Goal: Information Seeking & Learning: Learn about a topic

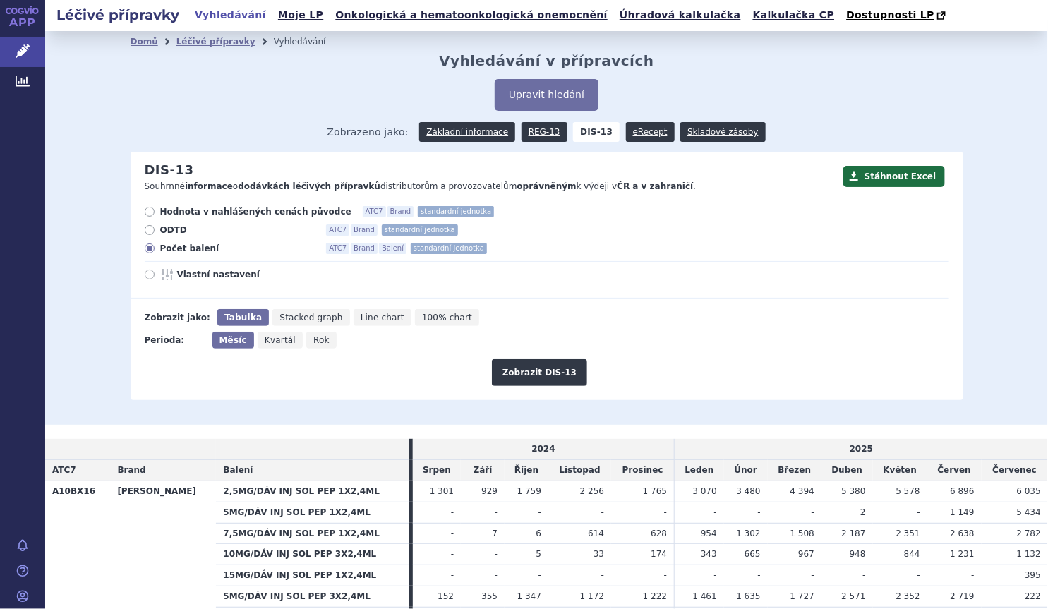
scroll to position [98, 0]
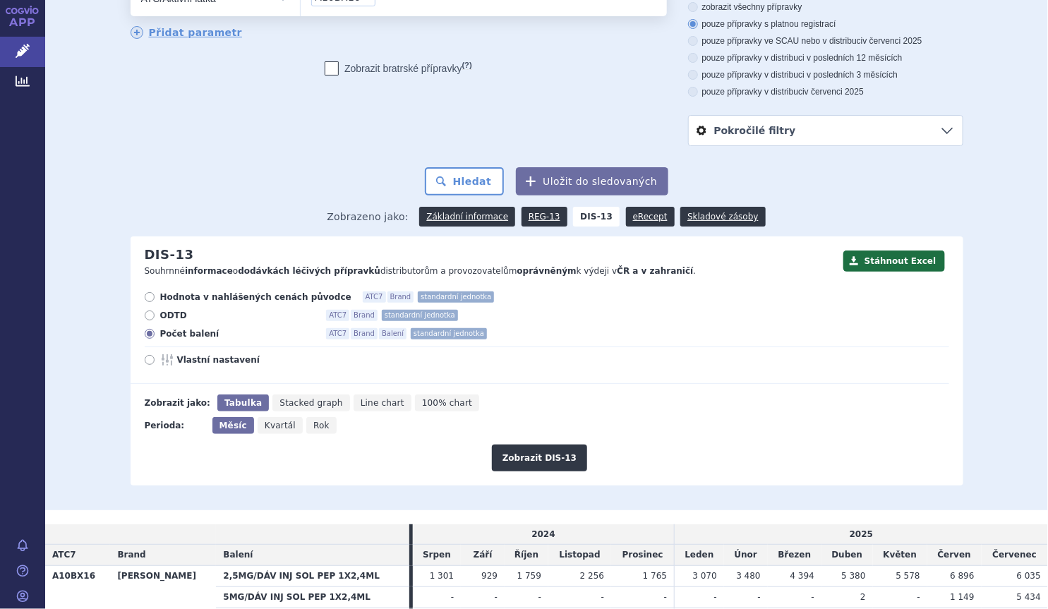
scroll to position [281, 0]
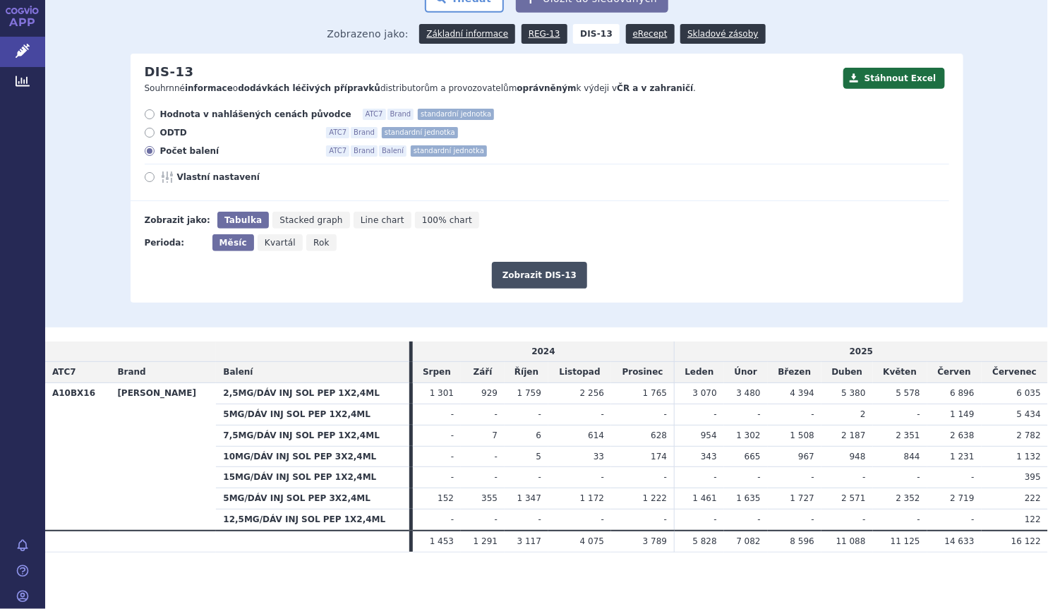
click at [541, 283] on button "Zobrazit DIS-13" at bounding box center [539, 275] width 95 height 27
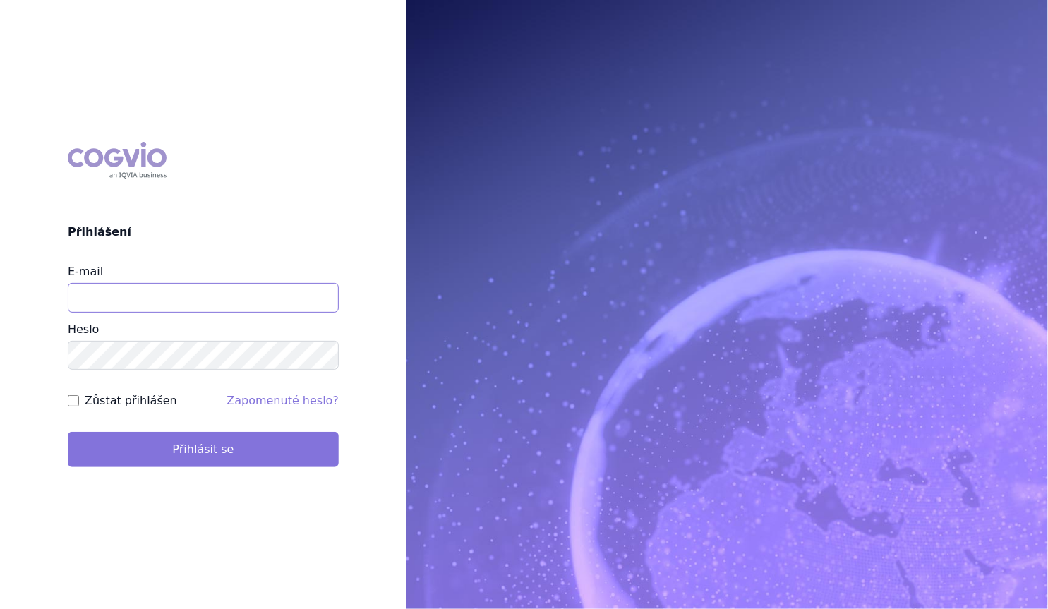
type input "marek_sebrle@accord-healthcare.com"
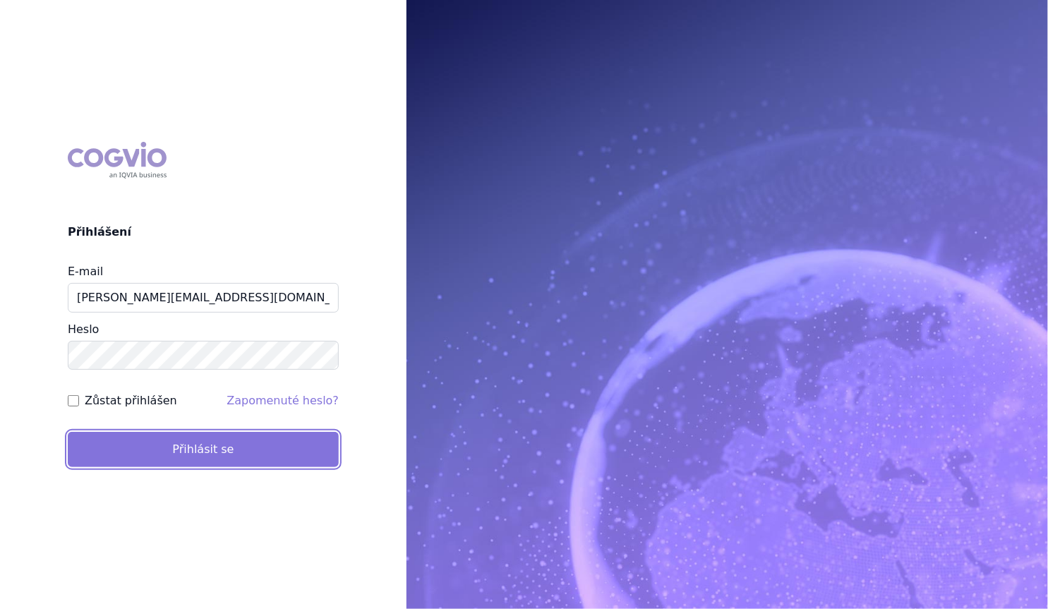
click at [244, 447] on button "Přihlásit se" at bounding box center [203, 449] width 271 height 35
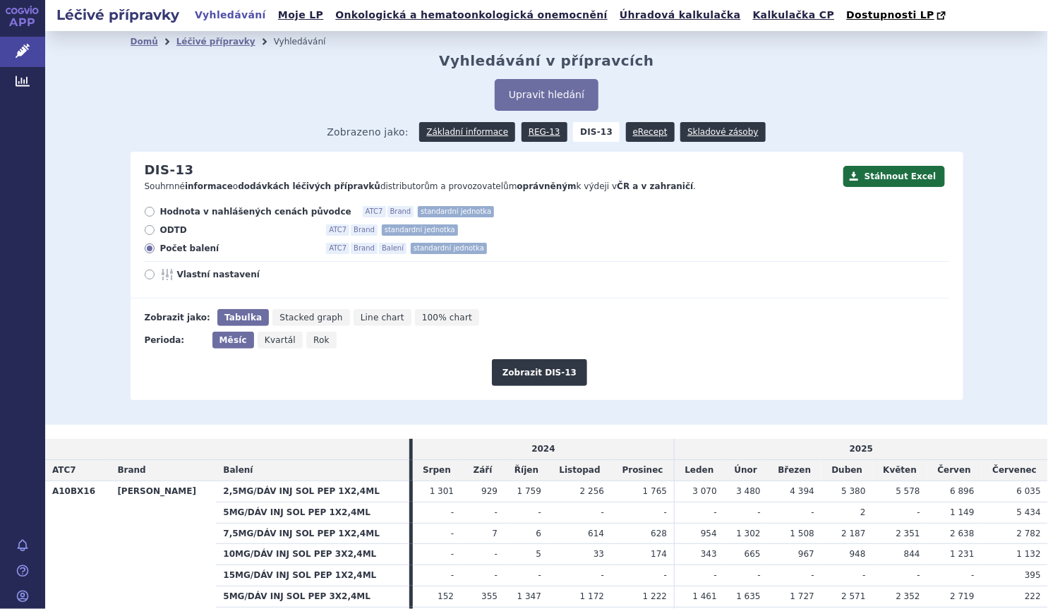
click at [211, 449] on th at bounding box center [163, 449] width 106 height 20
click at [517, 120] on span "Zobrazeno jako: Základní informace REG-13 DIS-13 eRecept Skladové zásoby" at bounding box center [546, 128] width 439 height 25
click at [514, 101] on button "Upravit hledání" at bounding box center [547, 95] width 104 height 32
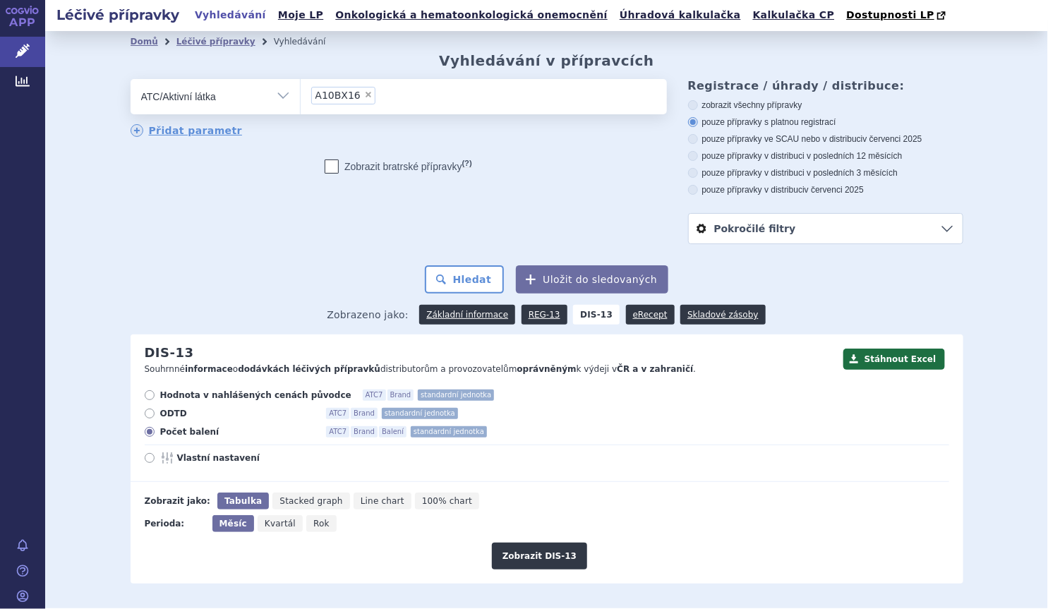
click at [364, 96] on span "×" at bounding box center [368, 94] width 8 height 8
click at [301, 96] on select "A10BX16" at bounding box center [300, 95] width 1 height 35
select select
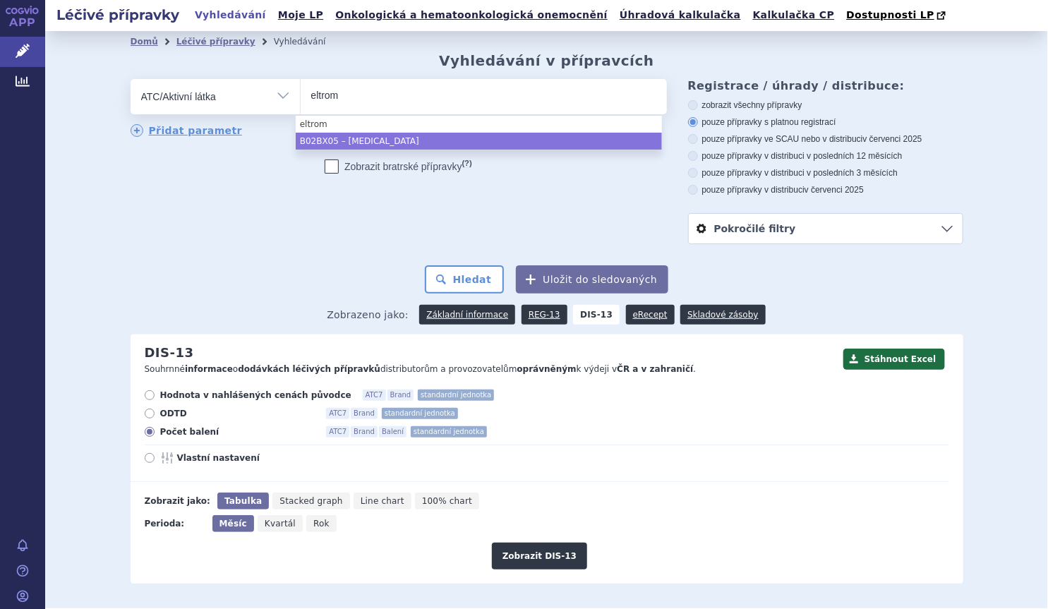
type input "eltrom"
select select "B02BX05"
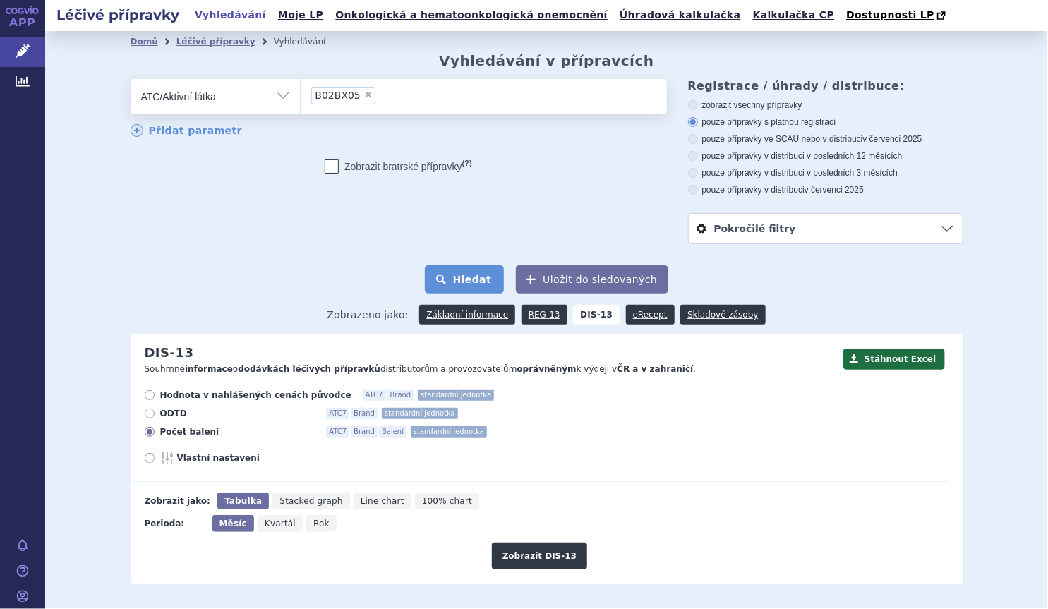
click at [491, 283] on button "Hledat" at bounding box center [465, 279] width 80 height 28
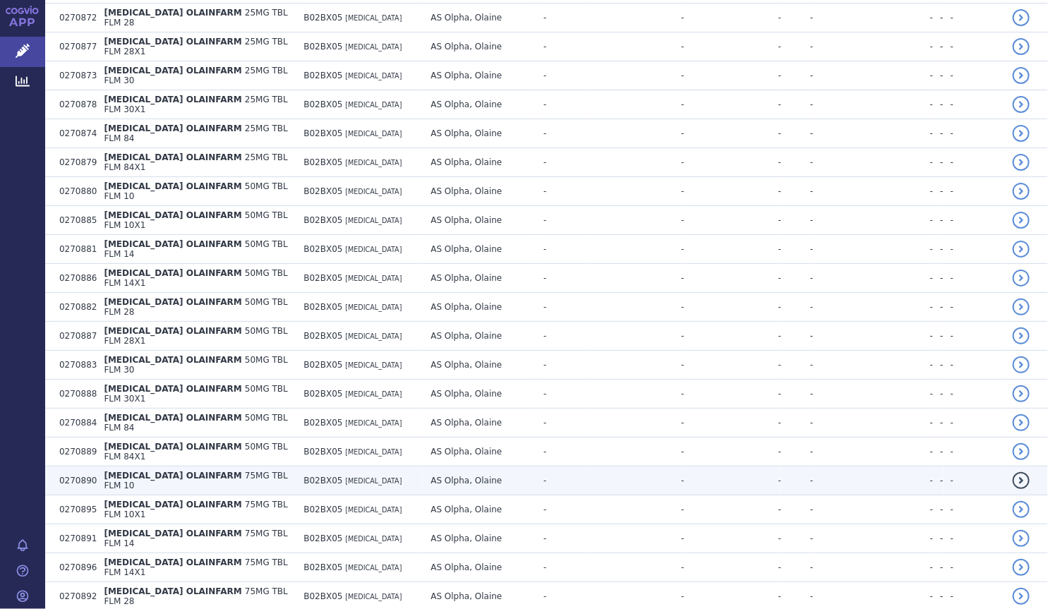
scroll to position [2524, 0]
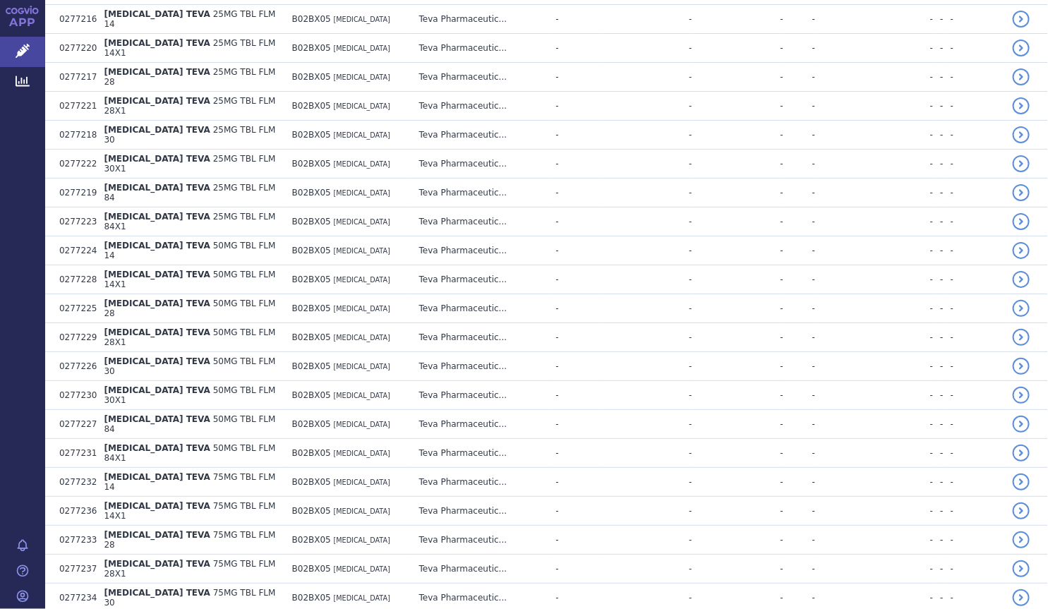
scroll to position [5127, 0]
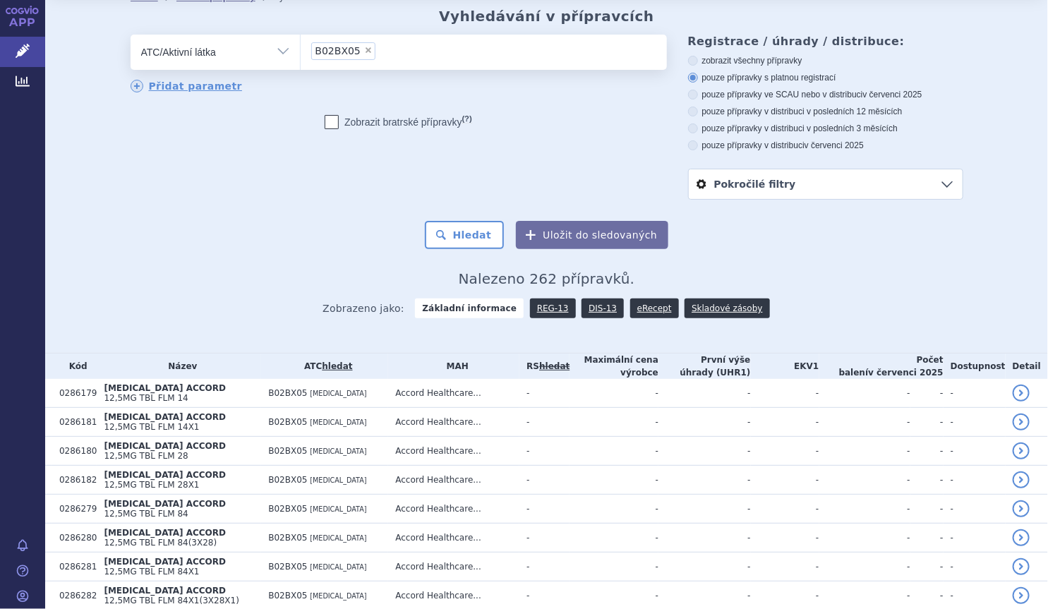
scroll to position [0, 0]
